Goal: Check status: Check status

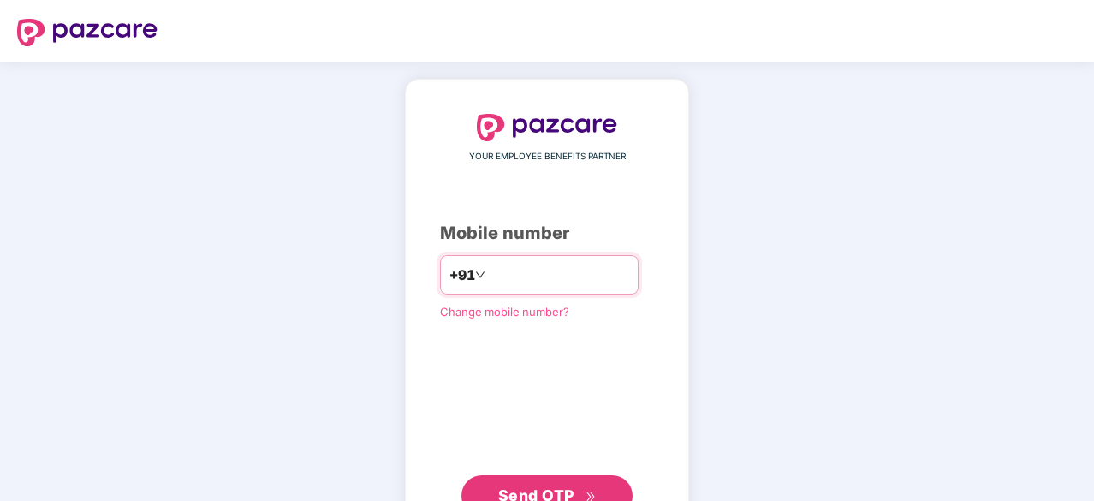
click at [515, 271] on input "number" at bounding box center [559, 274] width 140 height 27
type input "**********"
click at [534, 488] on span "Send OTP" at bounding box center [536, 493] width 76 height 18
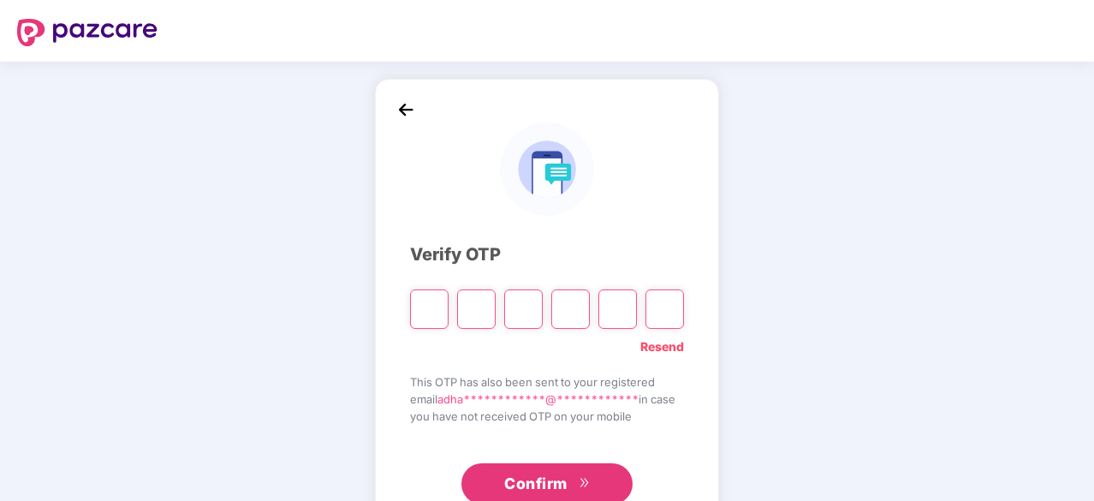
type input "*"
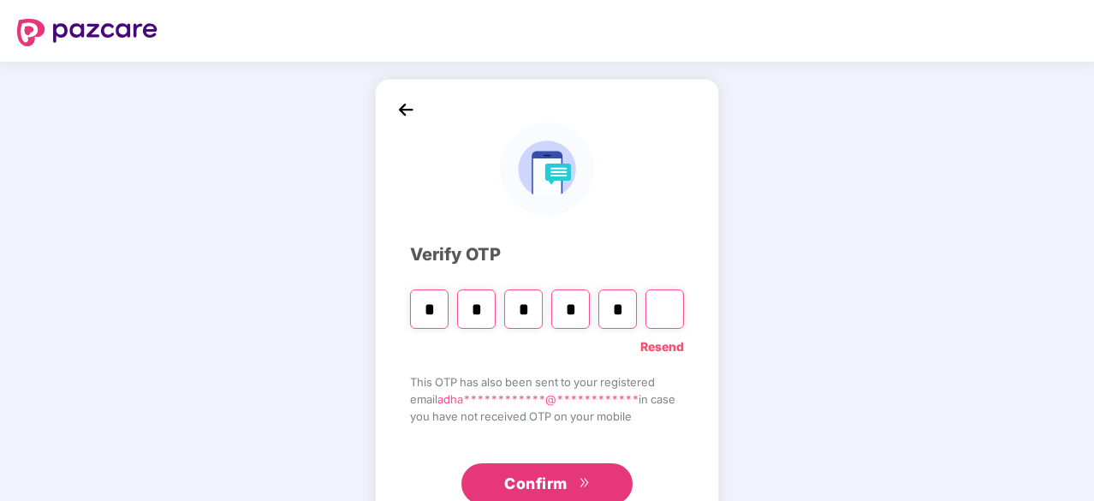
type input "*"
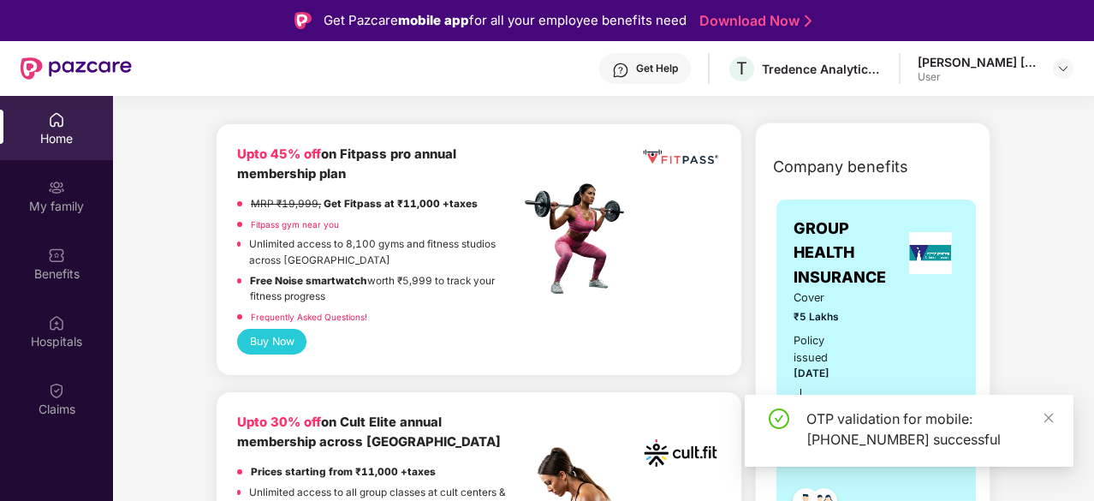
scroll to position [192, 0]
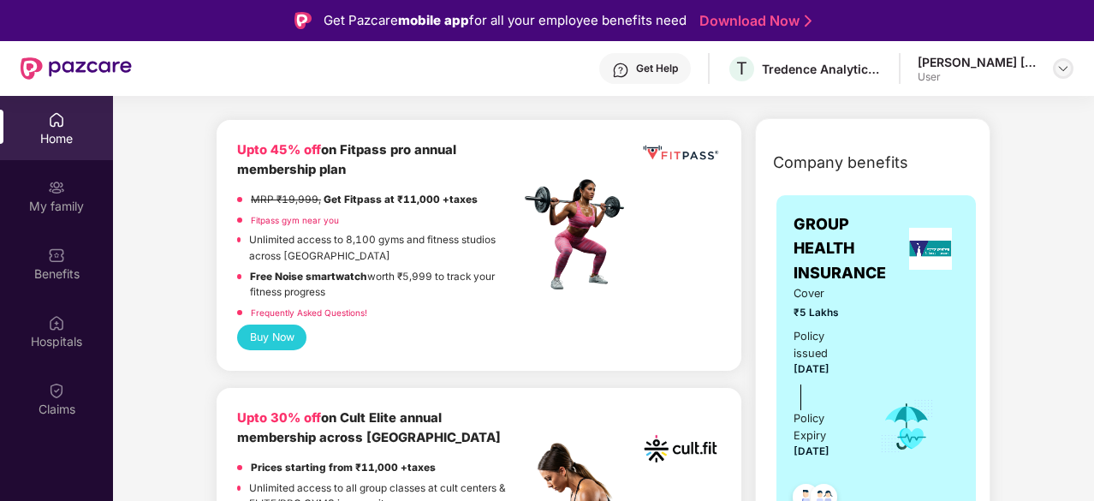
click at [1060, 71] on img at bounding box center [1063, 69] width 14 height 14
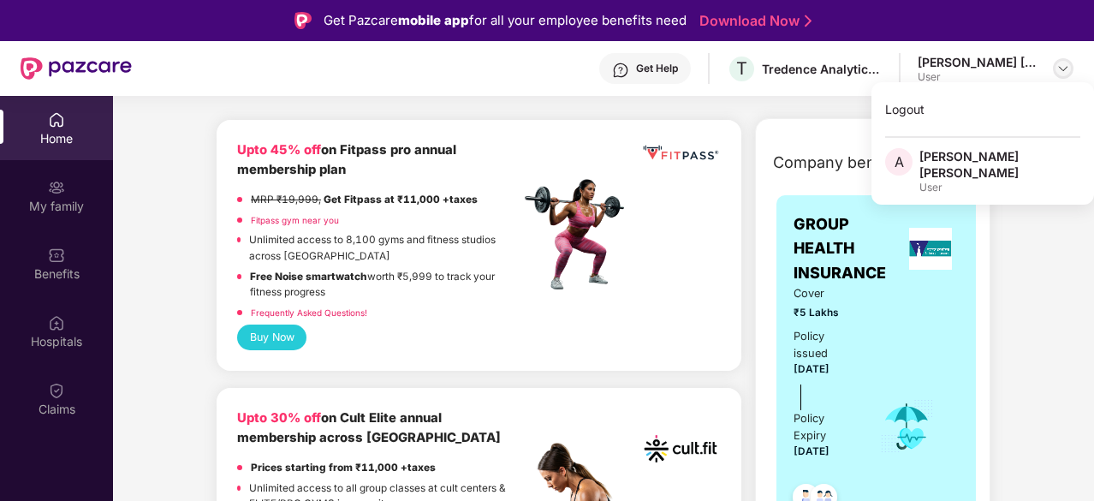
click at [1060, 71] on img at bounding box center [1063, 69] width 14 height 14
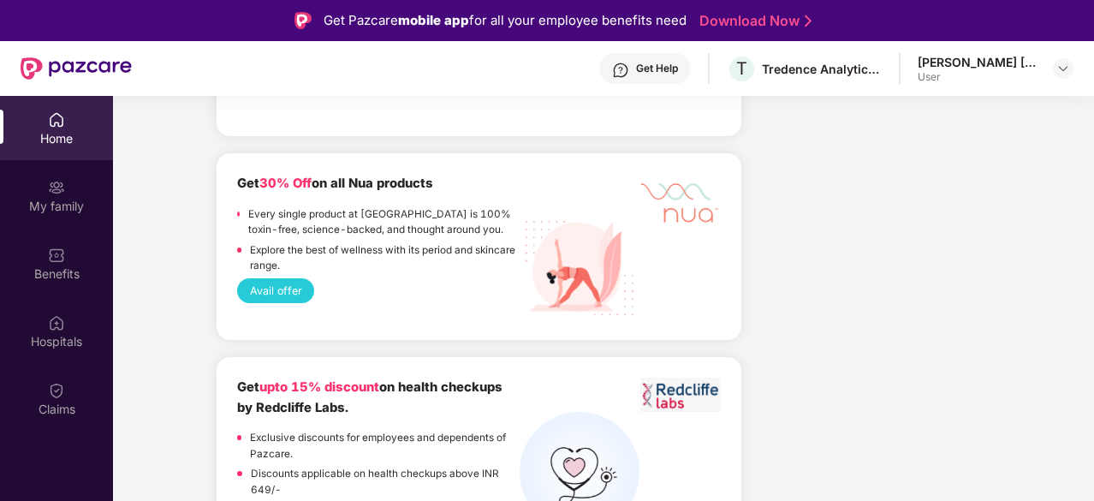
scroll to position [2122, 0]
click at [71, 213] on div "My family" at bounding box center [56, 206] width 113 height 17
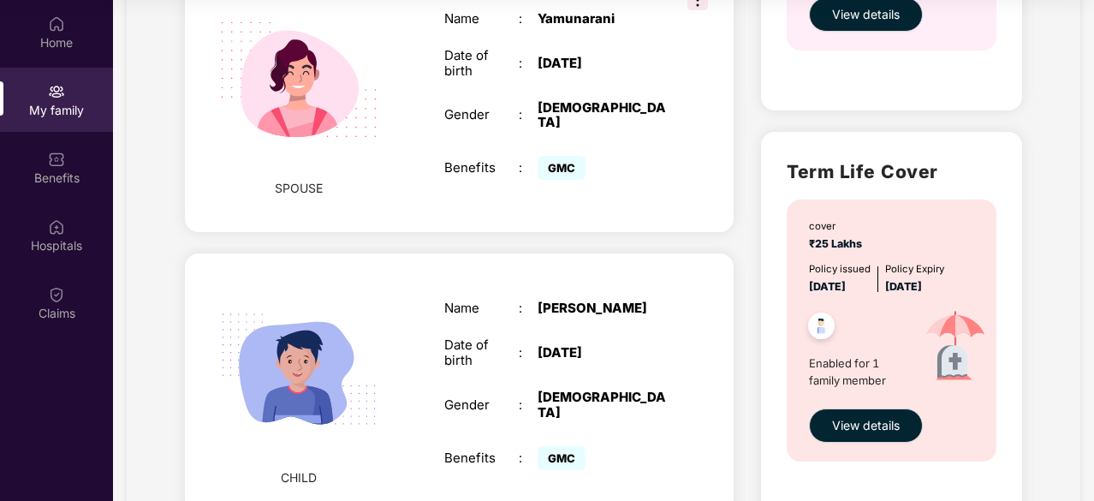
scroll to position [796, 0]
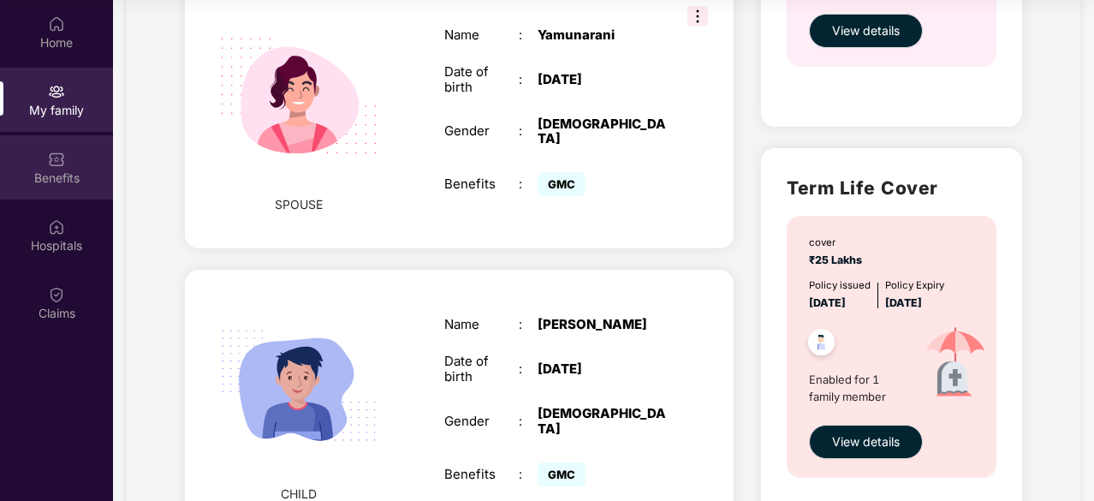
click at [62, 184] on div "Benefits" at bounding box center [56, 177] width 113 height 17
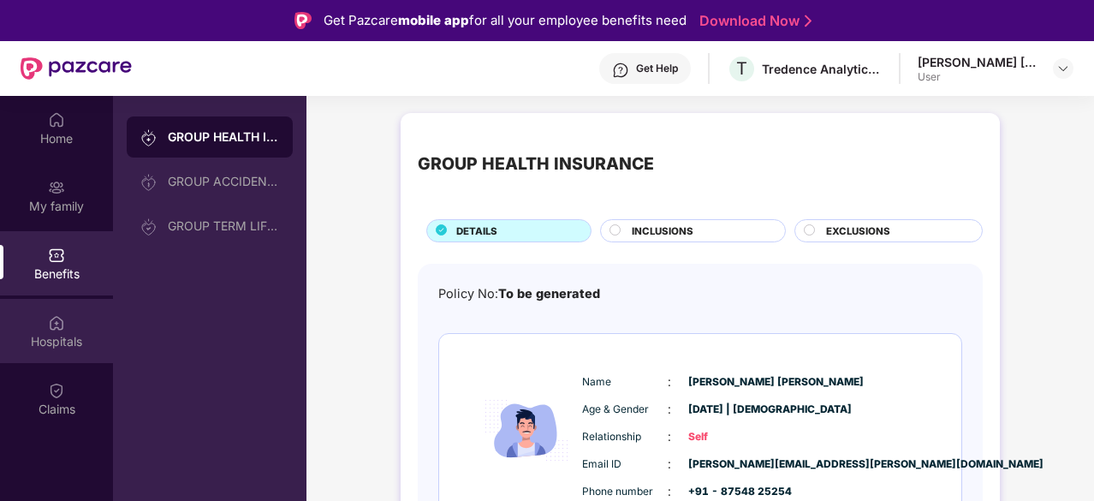
click at [56, 319] on img at bounding box center [56, 322] width 17 height 17
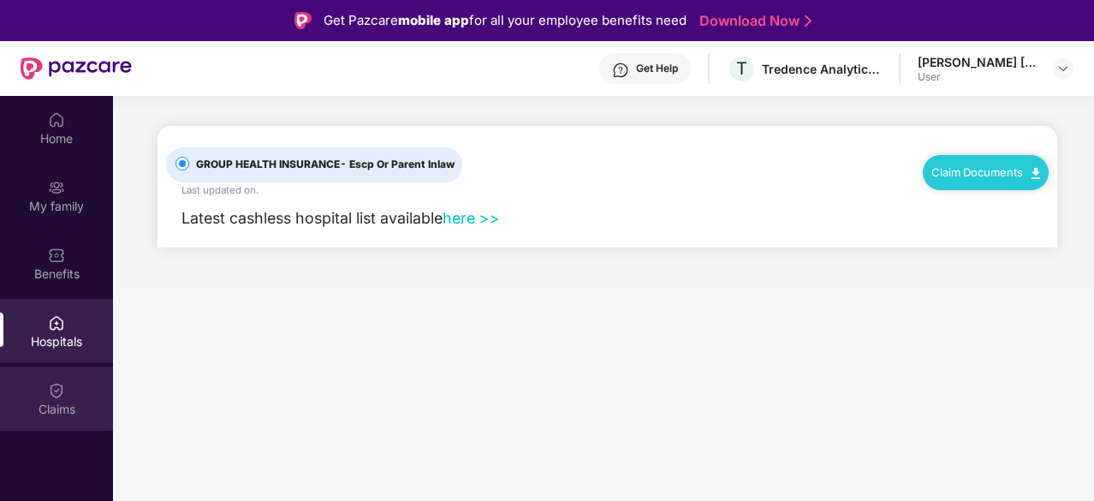
click at [68, 403] on div "Claims" at bounding box center [56, 409] width 113 height 17
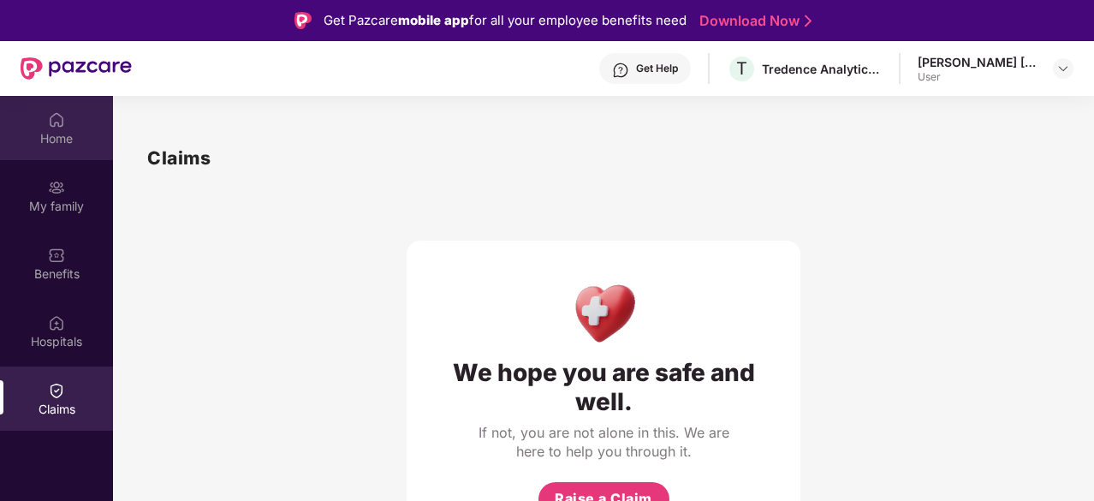
click at [55, 144] on div "Home" at bounding box center [56, 138] width 113 height 17
